Goal: Navigation & Orientation: Find specific page/section

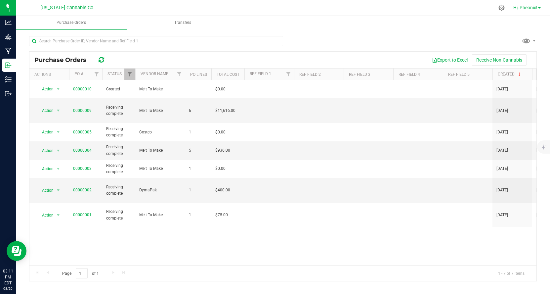
click at [538, 8] on span at bounding box center [539, 7] width 3 height 1
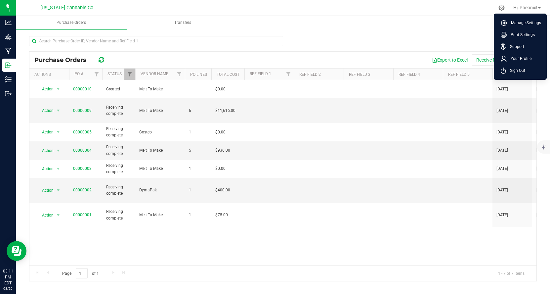
click at [311, 218] on div "Action Action PO audit log View purchase order 00000010 Created Melt To Make $0…" at bounding box center [282, 172] width 507 height 185
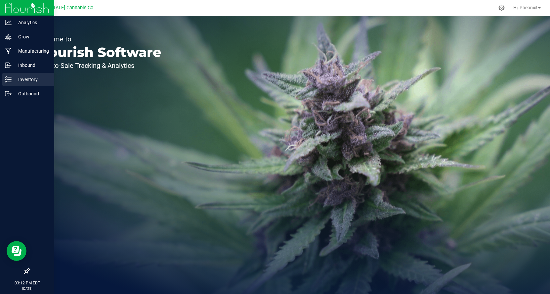
click at [11, 81] on icon at bounding box center [8, 79] width 7 height 7
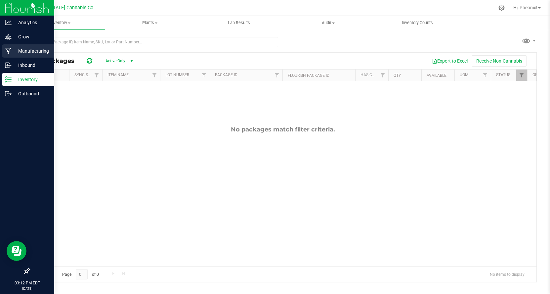
click at [10, 51] on icon at bounding box center [8, 51] width 6 height 7
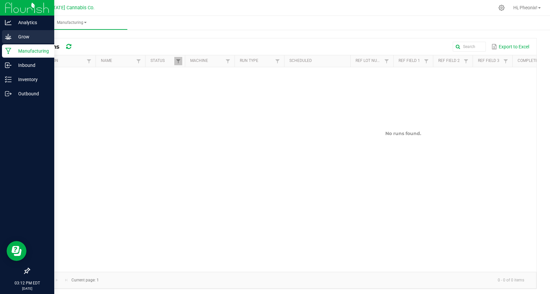
click at [21, 43] on link "Grow" at bounding box center [27, 37] width 54 height 14
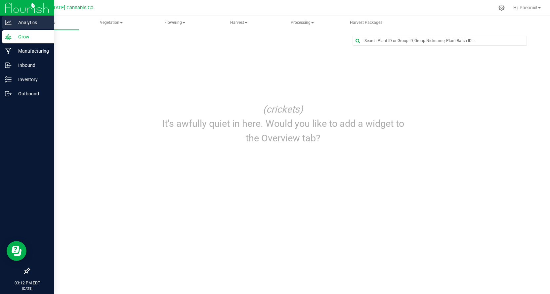
click at [20, 27] on div "Analytics" at bounding box center [28, 22] width 52 height 13
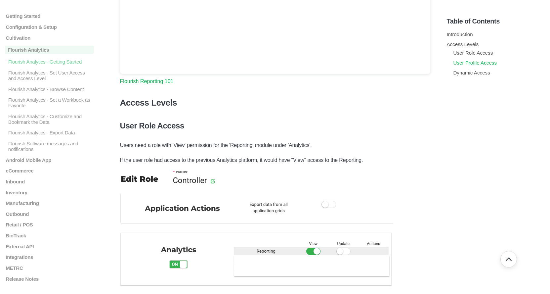
scroll to position [244, 0]
